Goal: Information Seeking & Learning: Understand process/instructions

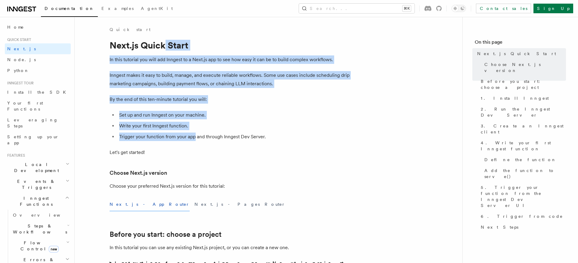
drag, startPoint x: 164, startPoint y: 47, endPoint x: 202, endPoint y: 141, distance: 101.3
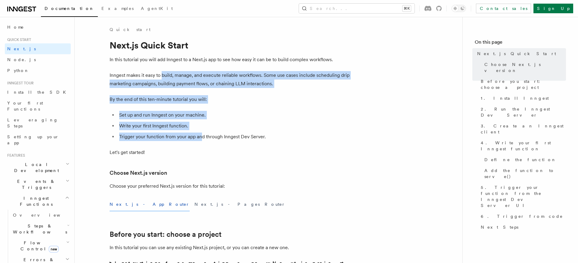
drag, startPoint x: 165, startPoint y: 81, endPoint x: 163, endPoint y: 74, distance: 7.5
click at [171, 73] on p "Inngest makes it easy to build, manage, and execute reliable workflows. Some us…" at bounding box center [230, 79] width 241 height 17
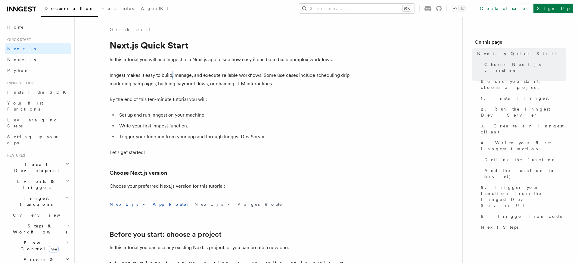
click at [171, 73] on p "Inngest makes it easy to build, manage, and execute reliable workflows. Some us…" at bounding box center [230, 79] width 241 height 17
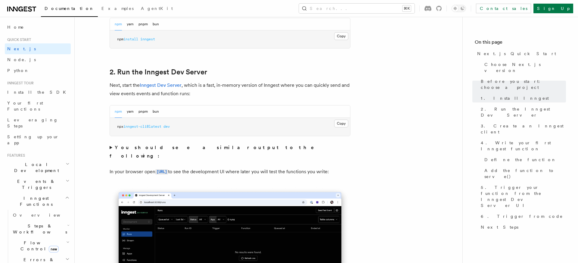
scroll to position [450, 0]
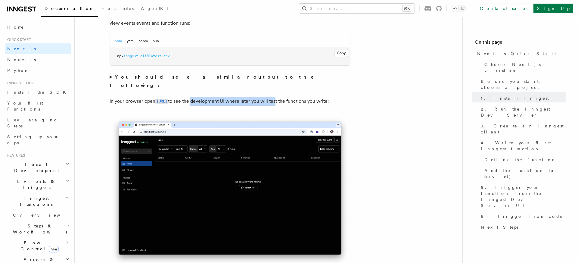
drag, startPoint x: 240, startPoint y: 94, endPoint x: 326, endPoint y: 96, distance: 85.6
click at [326, 97] on p "In your browser open [URL] to see the development UI where later you will test …" at bounding box center [230, 101] width 241 height 9
drag, startPoint x: 326, startPoint y: 96, endPoint x: 264, endPoint y: 91, distance: 62.3
click at [264, 97] on p "In your browser open [URL] to see the development UI where later you will test …" at bounding box center [230, 101] width 241 height 9
click at [267, 97] on p "In your browser open [URL] to see the development UI where later you will test …" at bounding box center [230, 101] width 241 height 9
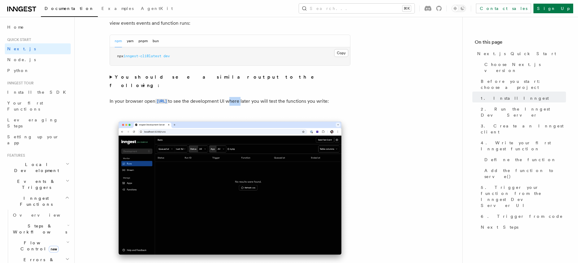
click at [267, 97] on p "In your browser open [URL] to see the development UI where later you will test …" at bounding box center [230, 101] width 241 height 9
drag, startPoint x: 267, startPoint y: 91, endPoint x: 260, endPoint y: 92, distance: 7.3
click at [266, 97] on p "In your browser open [URL] to see the development UI where later you will test …" at bounding box center [230, 101] width 241 height 9
click at [260, 97] on p "In your browser open [URL] to see the development UI where later you will test …" at bounding box center [230, 101] width 241 height 9
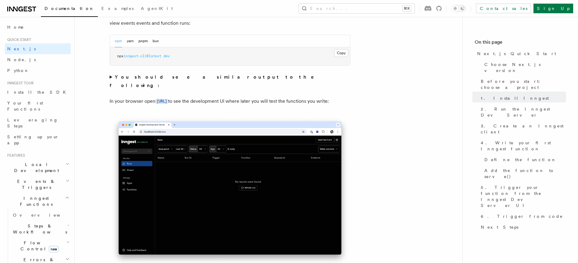
click at [186, 75] on strong "You should see a similar output to the following:" at bounding box center [216, 81] width 213 height 14
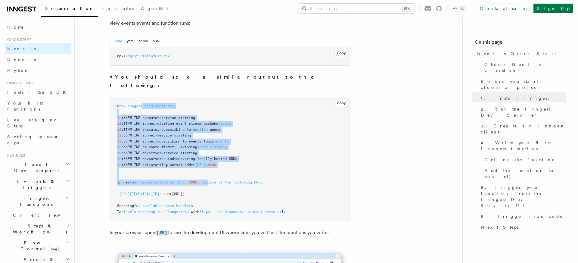
drag, startPoint x: 202, startPoint y: 149, endPoint x: 237, endPoint y: 172, distance: 42.4
click at [237, 172] on code "$ npx inngest-cli@latest dev 12 :33PM INF executor > service starting 12 :33PM …" at bounding box center [201, 159] width 169 height 110
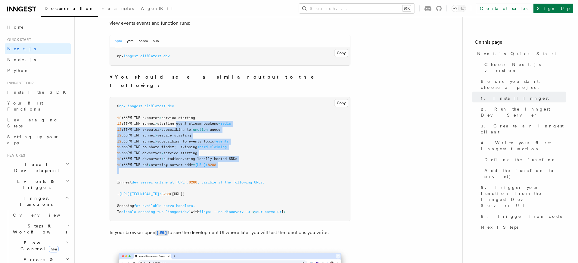
drag, startPoint x: 233, startPoint y: 164, endPoint x: 180, endPoint y: 116, distance: 71.2
click at [180, 116] on pre "$ npx inngest-cli@latest dev 12 :33PM INF executor > service starting 12 :33PM …" at bounding box center [230, 159] width 240 height 124
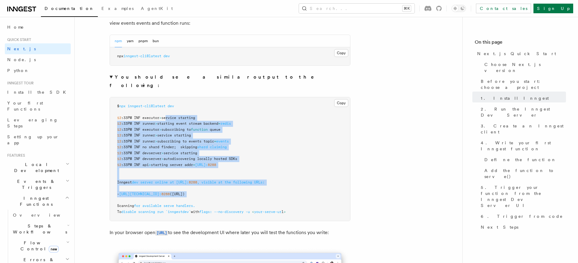
drag, startPoint x: 170, startPoint y: 111, endPoint x: 236, endPoint y: 189, distance: 103.2
click at [236, 189] on pre "$ npx inngest-cli@latest dev 12 :33PM INF executor > service starting 12 :33PM …" at bounding box center [230, 159] width 240 height 124
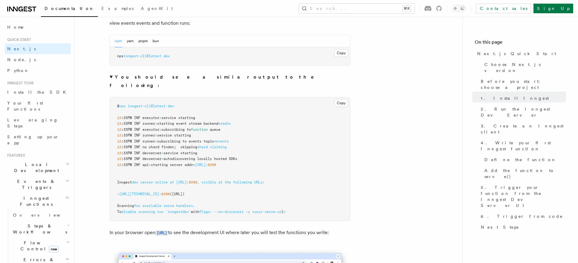
drag, startPoint x: 224, startPoint y: 181, endPoint x: 205, endPoint y: 173, distance: 21.1
click at [200, 173] on pre "$ npx inngest-cli@latest dev 12 :33PM INF executor > service starting 12 :33PM …" at bounding box center [230, 159] width 240 height 124
click at [189, 180] on span "[URL]:" at bounding box center [182, 182] width 13 height 4
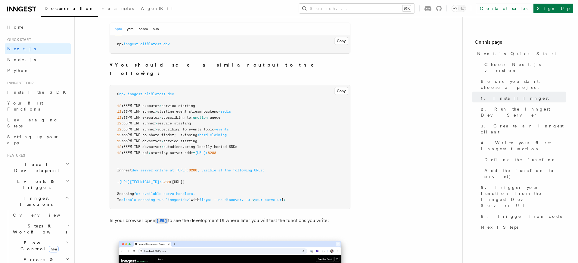
scroll to position [468, 0]
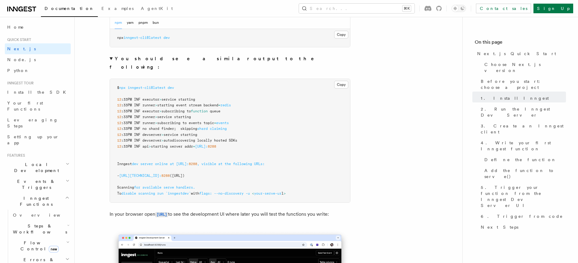
click at [185, 174] on span "([URL])" at bounding box center [177, 176] width 15 height 4
copy span "localhost"
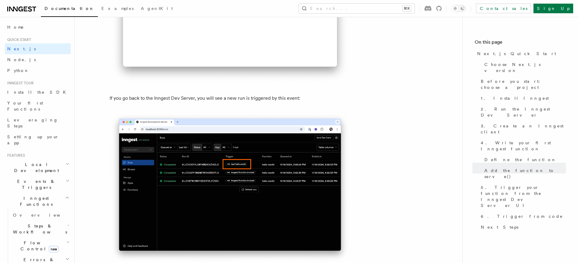
scroll to position [3688, 0]
